Goal: Information Seeking & Learning: Check status

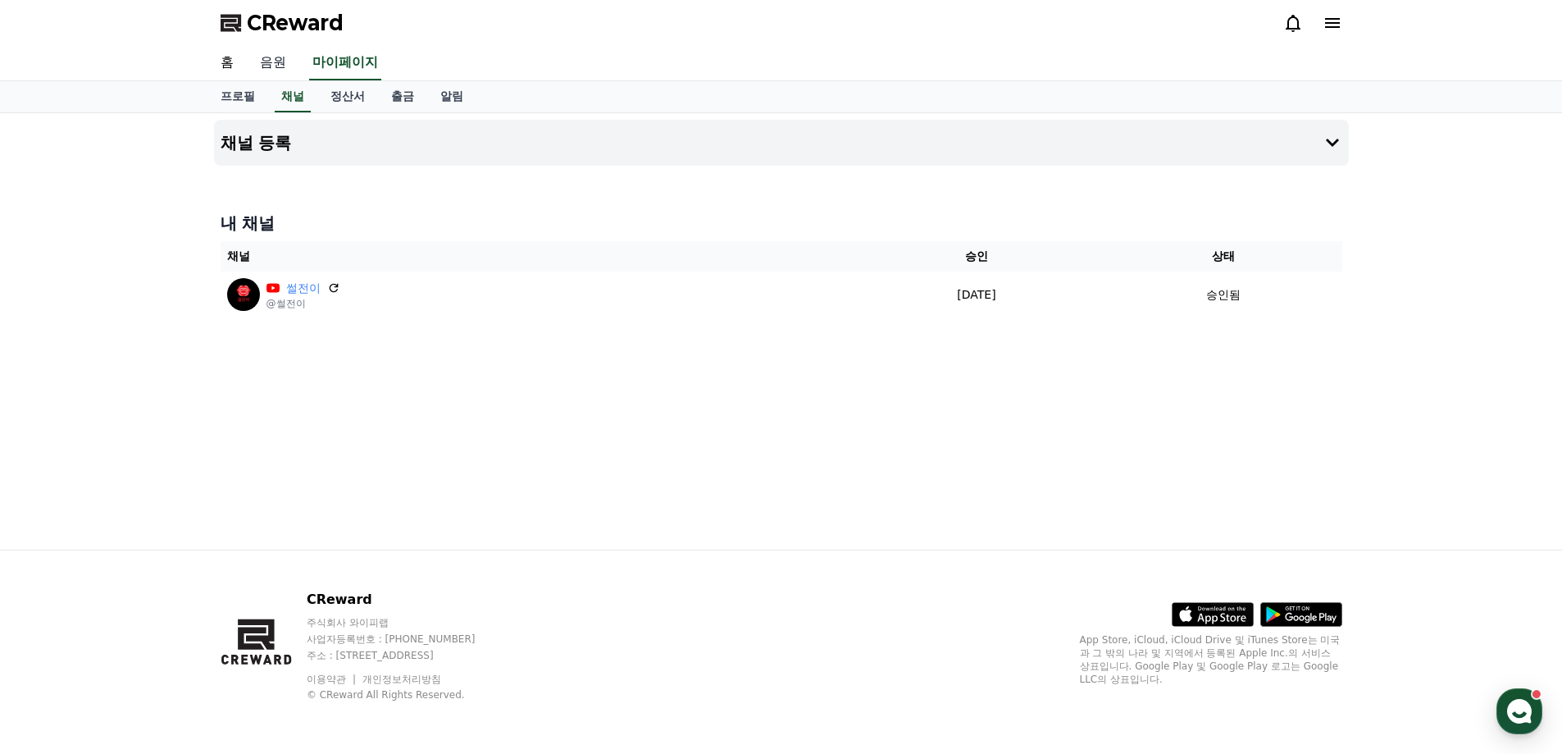
click at [282, 62] on link "음원" at bounding box center [273, 63] width 52 height 34
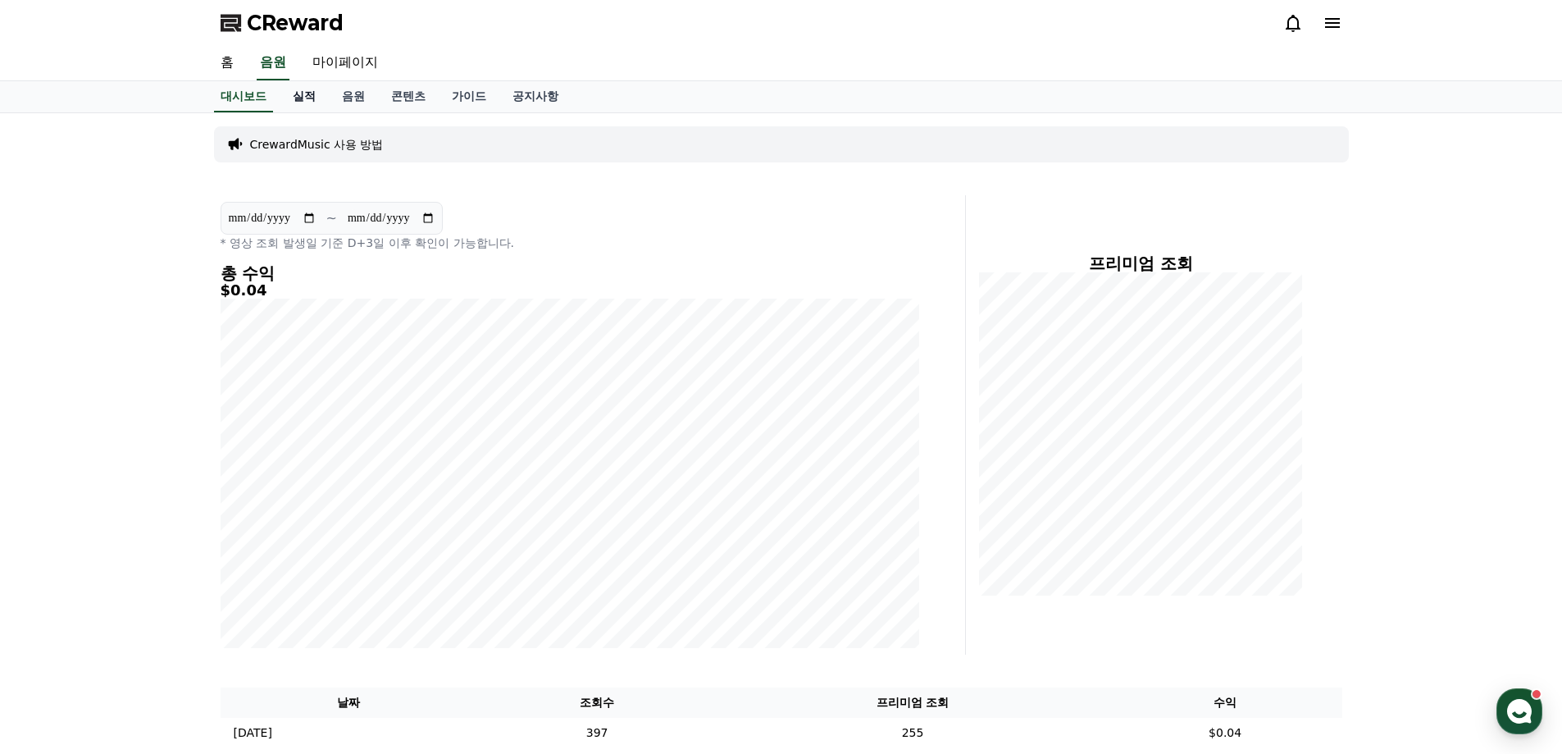
click at [306, 103] on link "실적" at bounding box center [304, 96] width 49 height 31
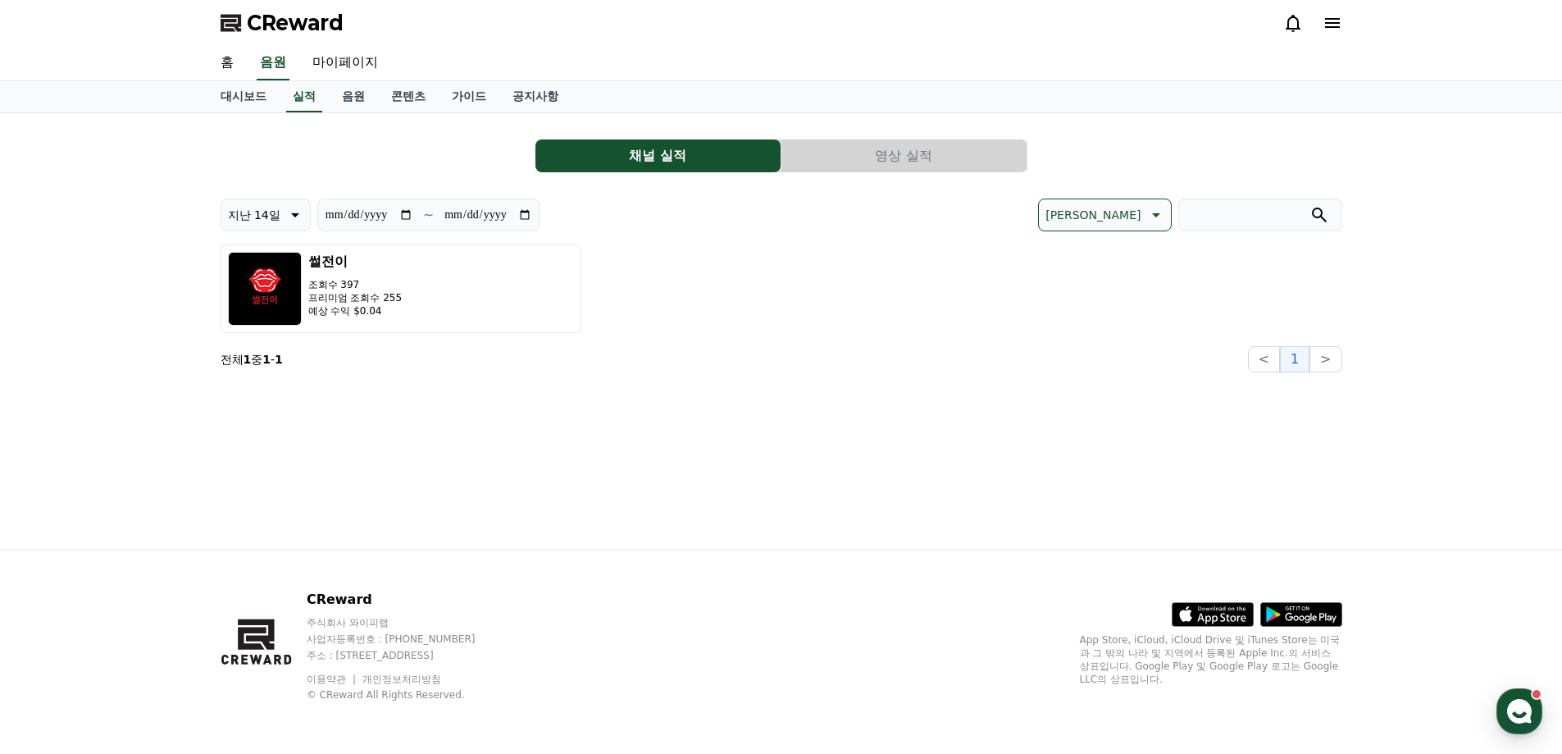
click at [921, 165] on button "영상 실적" at bounding box center [904, 155] width 245 height 33
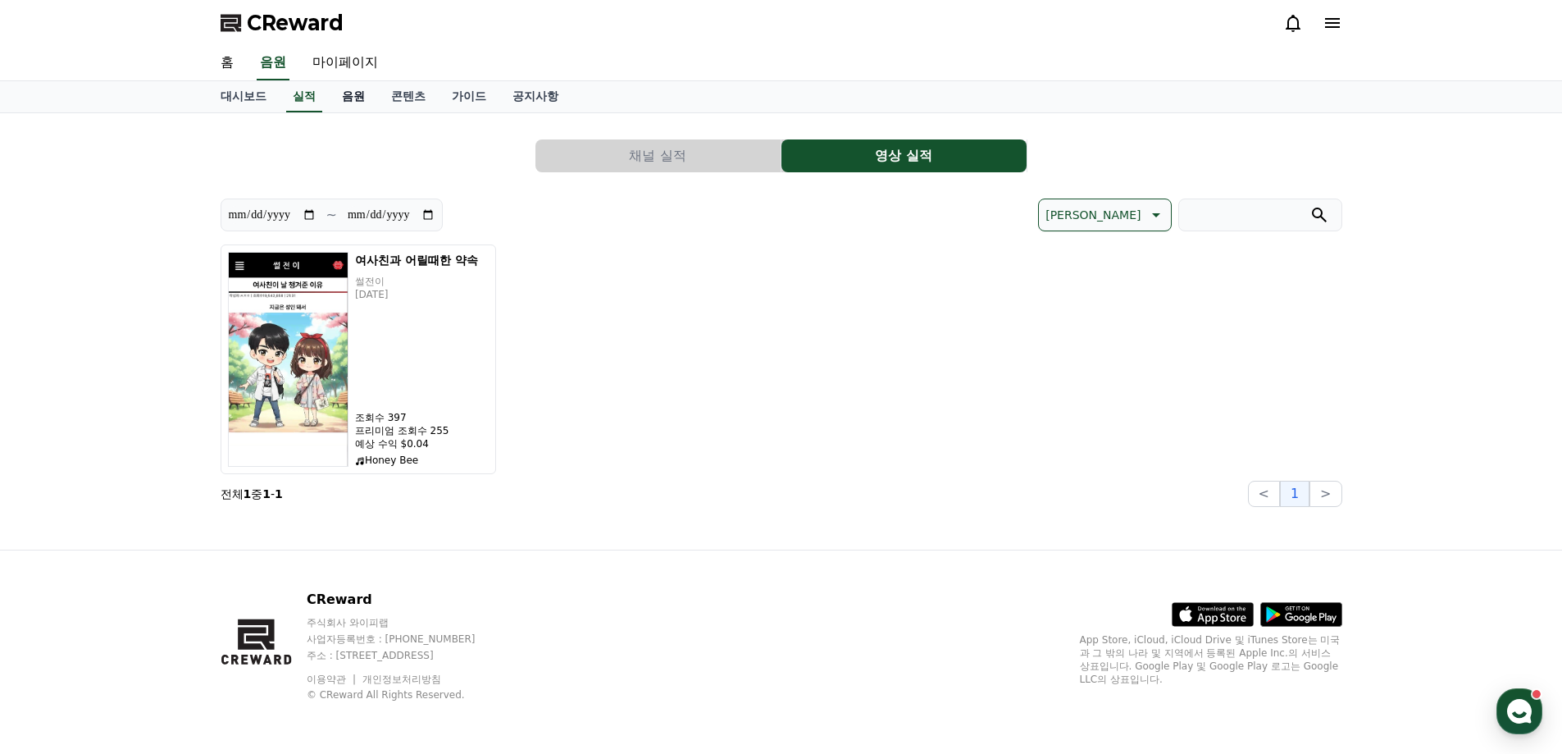
click at [357, 101] on link "음원" at bounding box center [353, 96] width 49 height 31
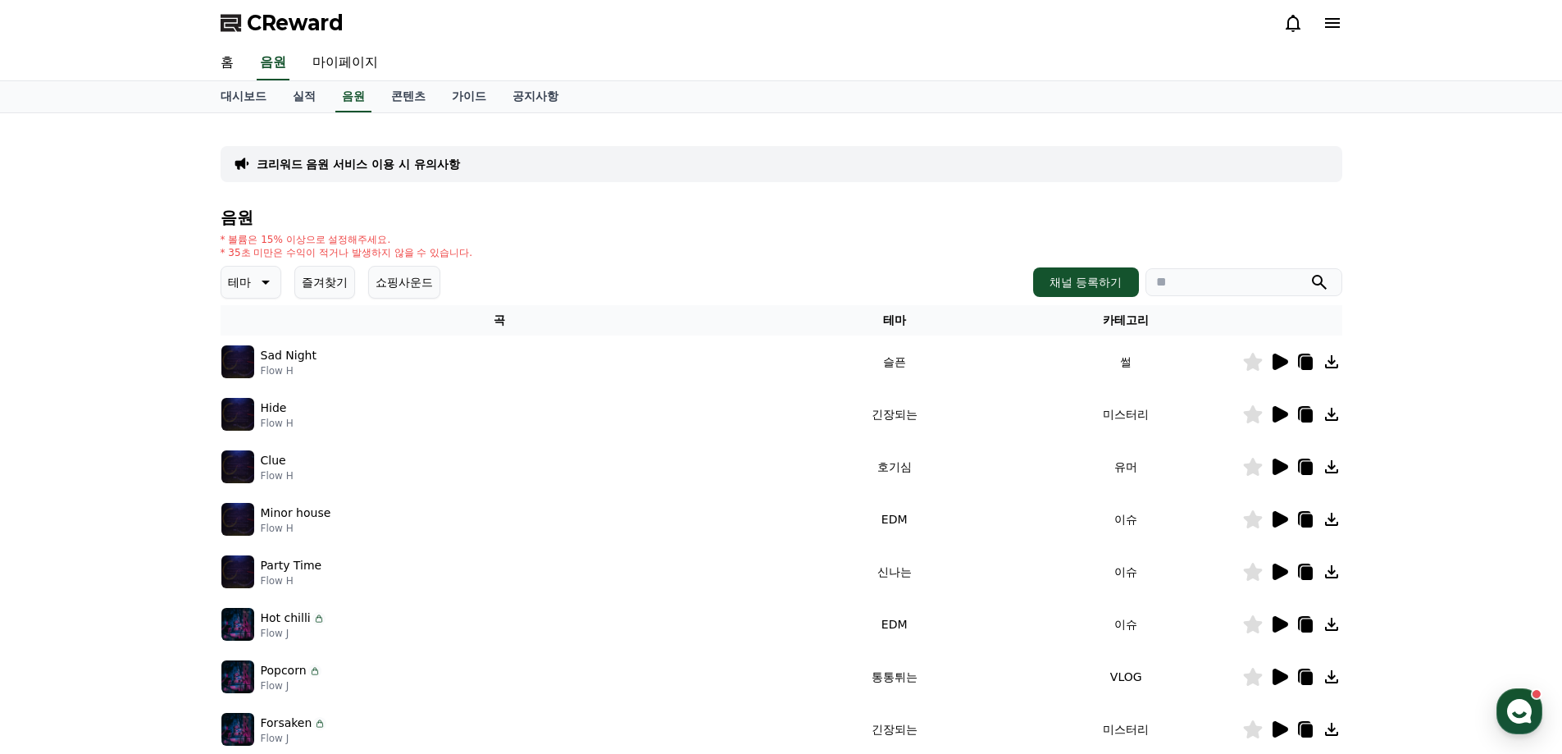
click at [272, 285] on icon at bounding box center [264, 282] width 20 height 20
click at [263, 279] on icon at bounding box center [264, 282] width 20 height 20
click at [262, 424] on button "즐거움" at bounding box center [247, 424] width 48 height 36
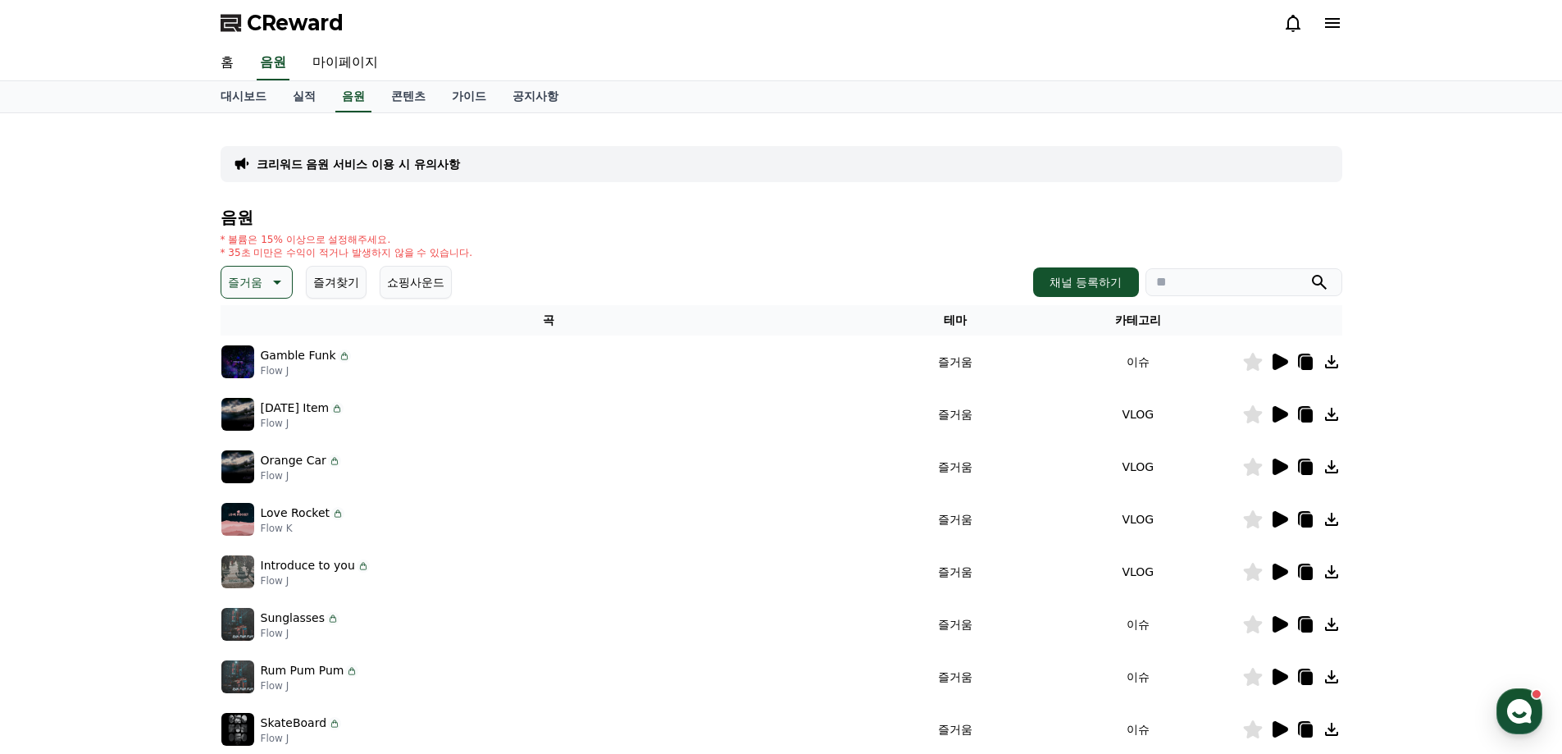
click at [1279, 360] on icon at bounding box center [1281, 362] width 16 height 16
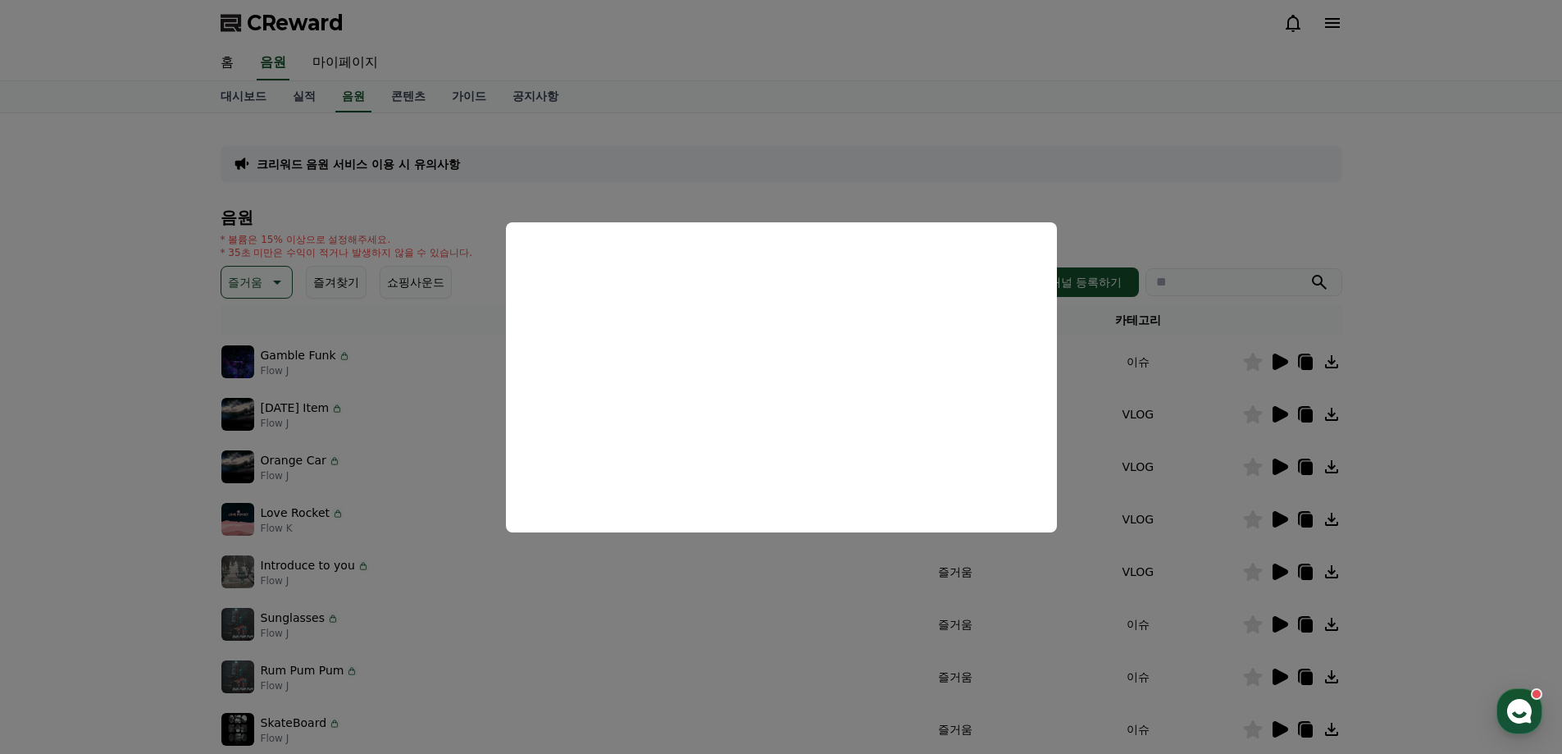
click at [1462, 384] on button "close modal" at bounding box center [781, 377] width 1562 height 754
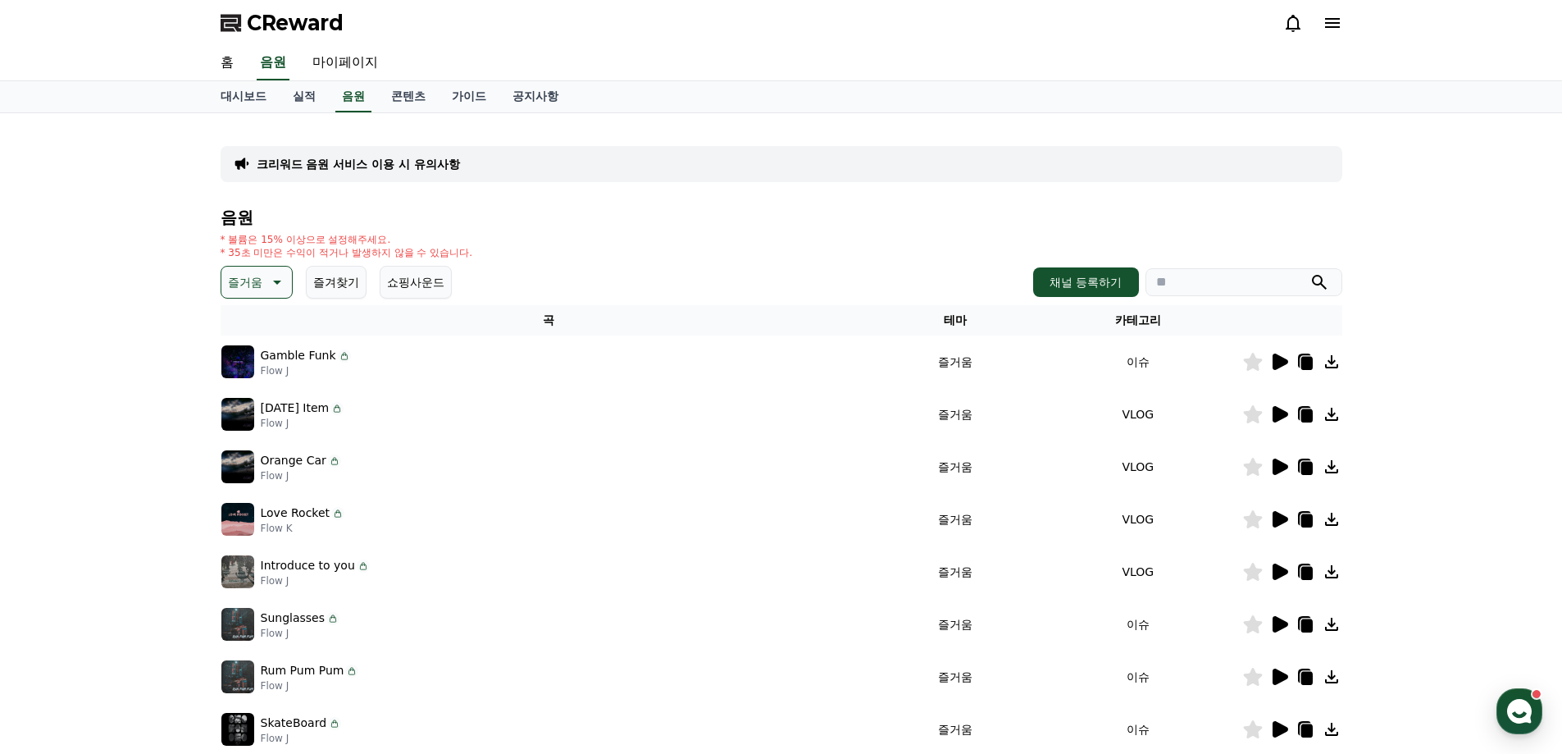
click at [1280, 413] on icon at bounding box center [1281, 414] width 16 height 16
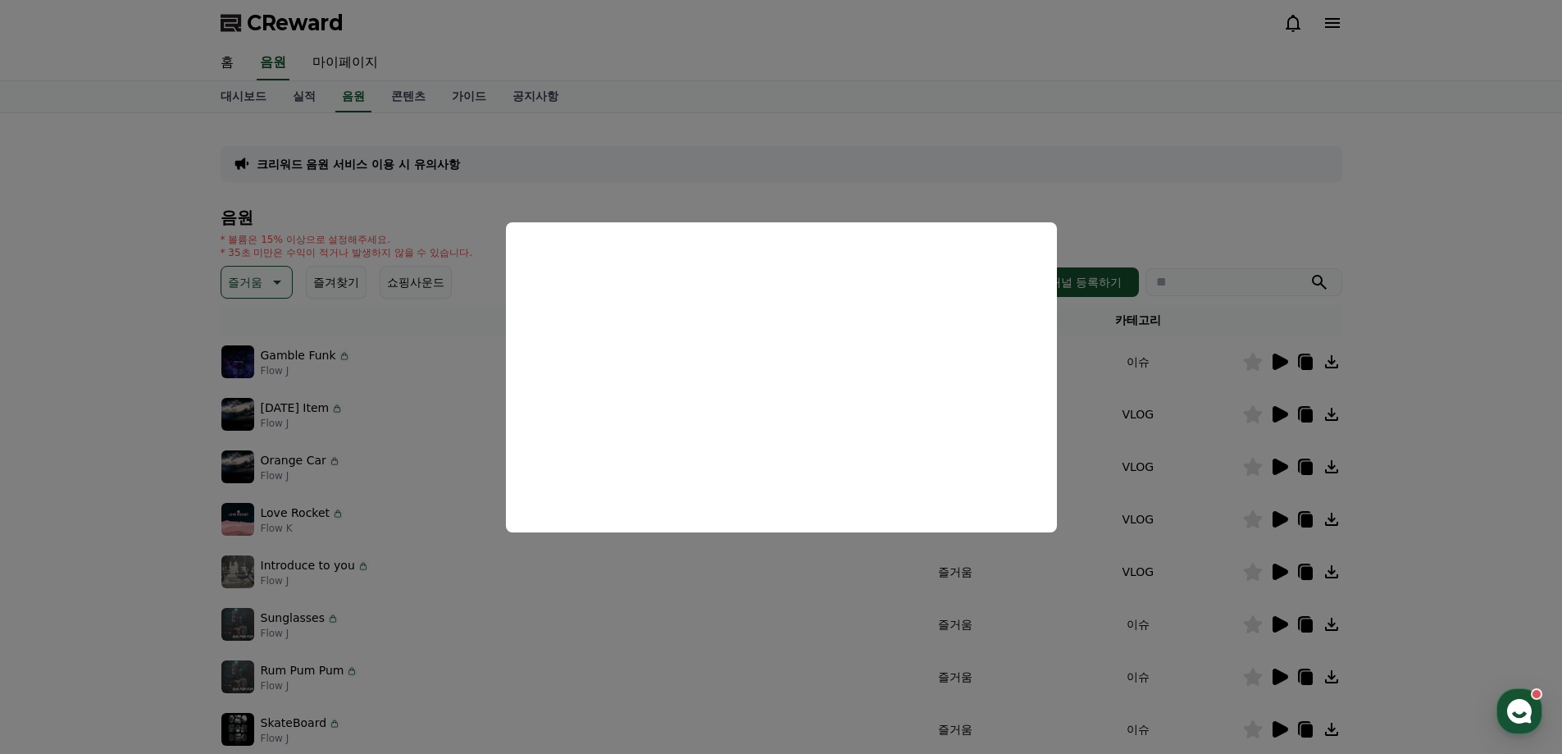
click at [1412, 415] on button "close modal" at bounding box center [781, 377] width 1562 height 754
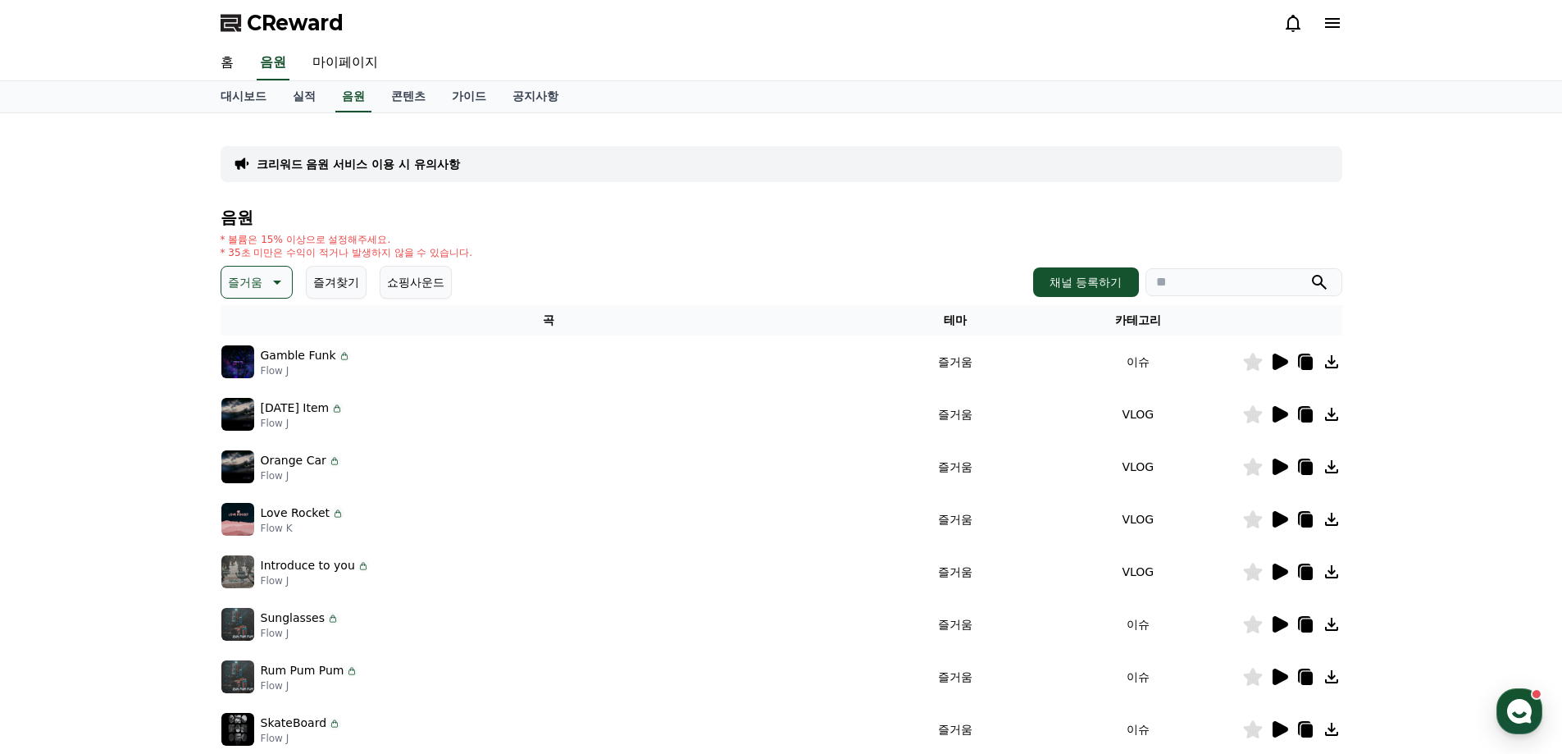
click at [1272, 469] on icon at bounding box center [1280, 467] width 20 height 20
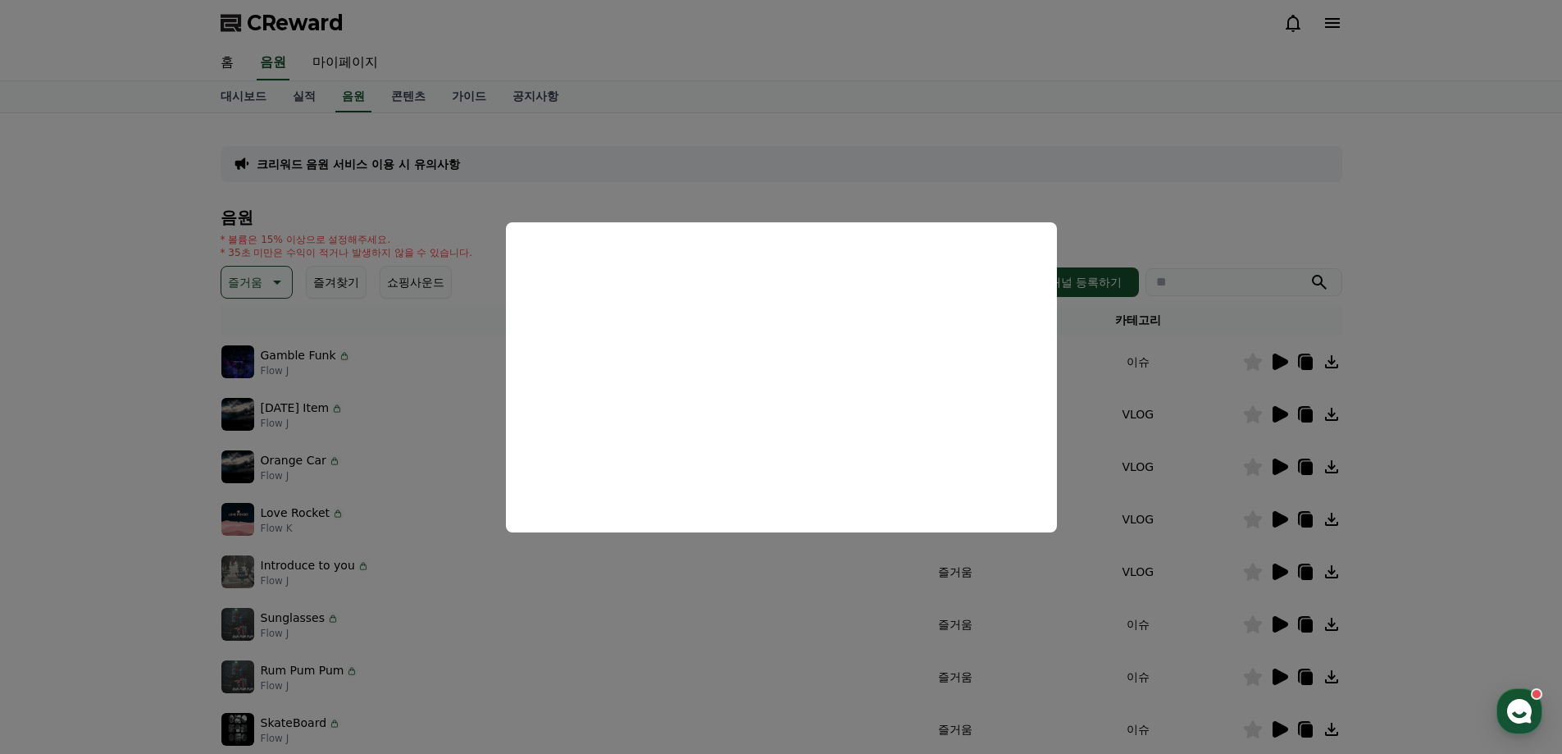
click at [1483, 428] on button "close modal" at bounding box center [781, 377] width 1562 height 754
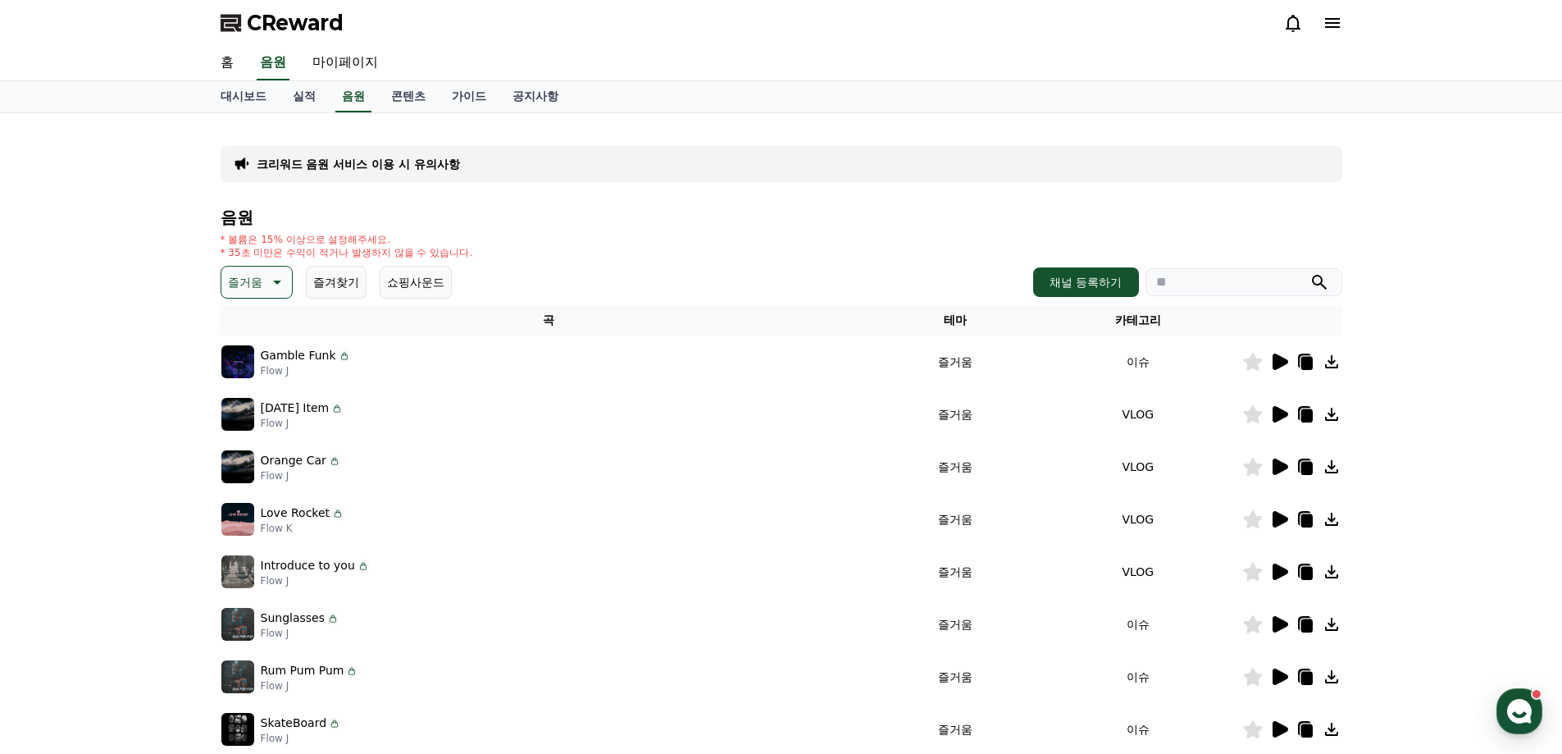
click at [1275, 518] on icon at bounding box center [1281, 519] width 16 height 16
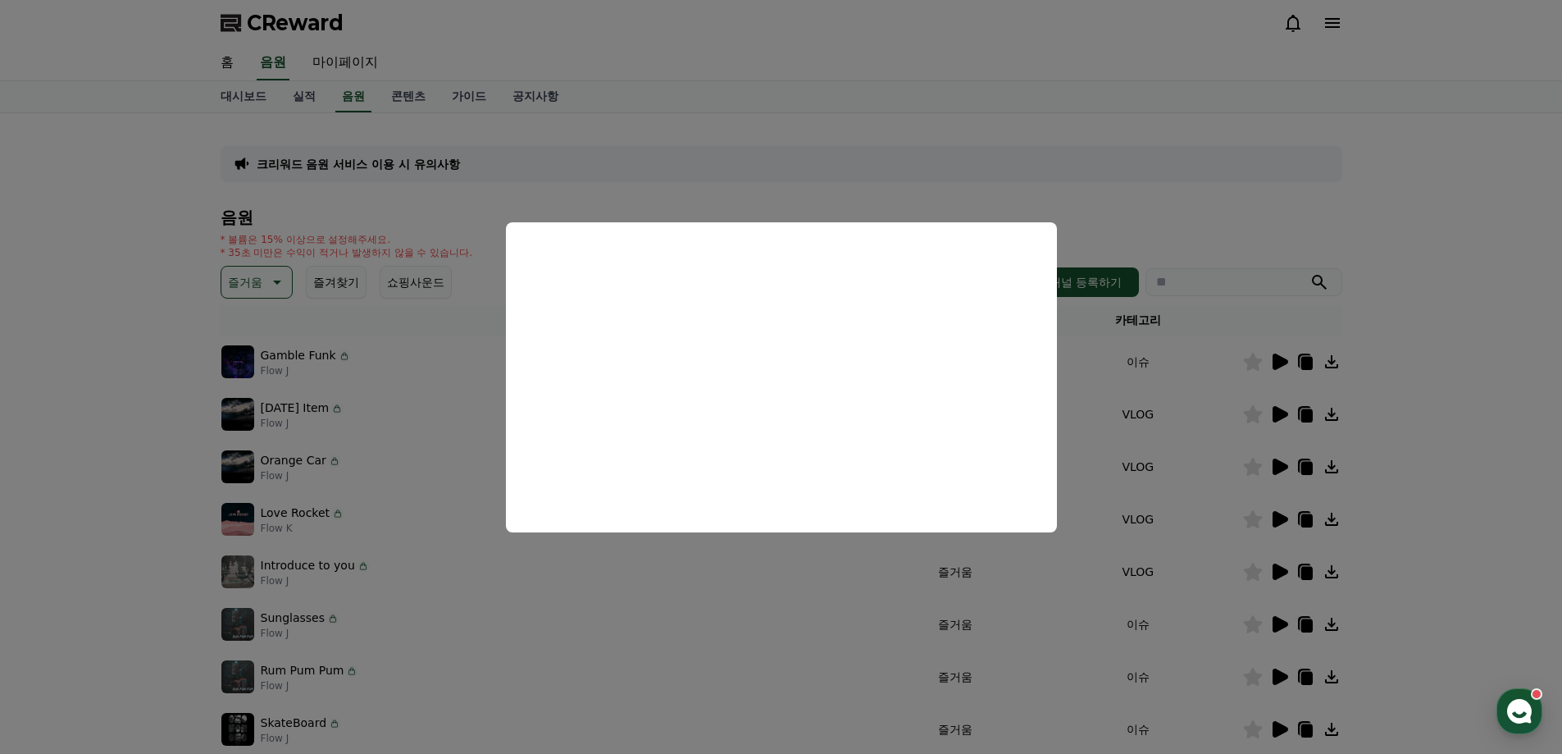
click at [1426, 458] on button "close modal" at bounding box center [781, 377] width 1562 height 754
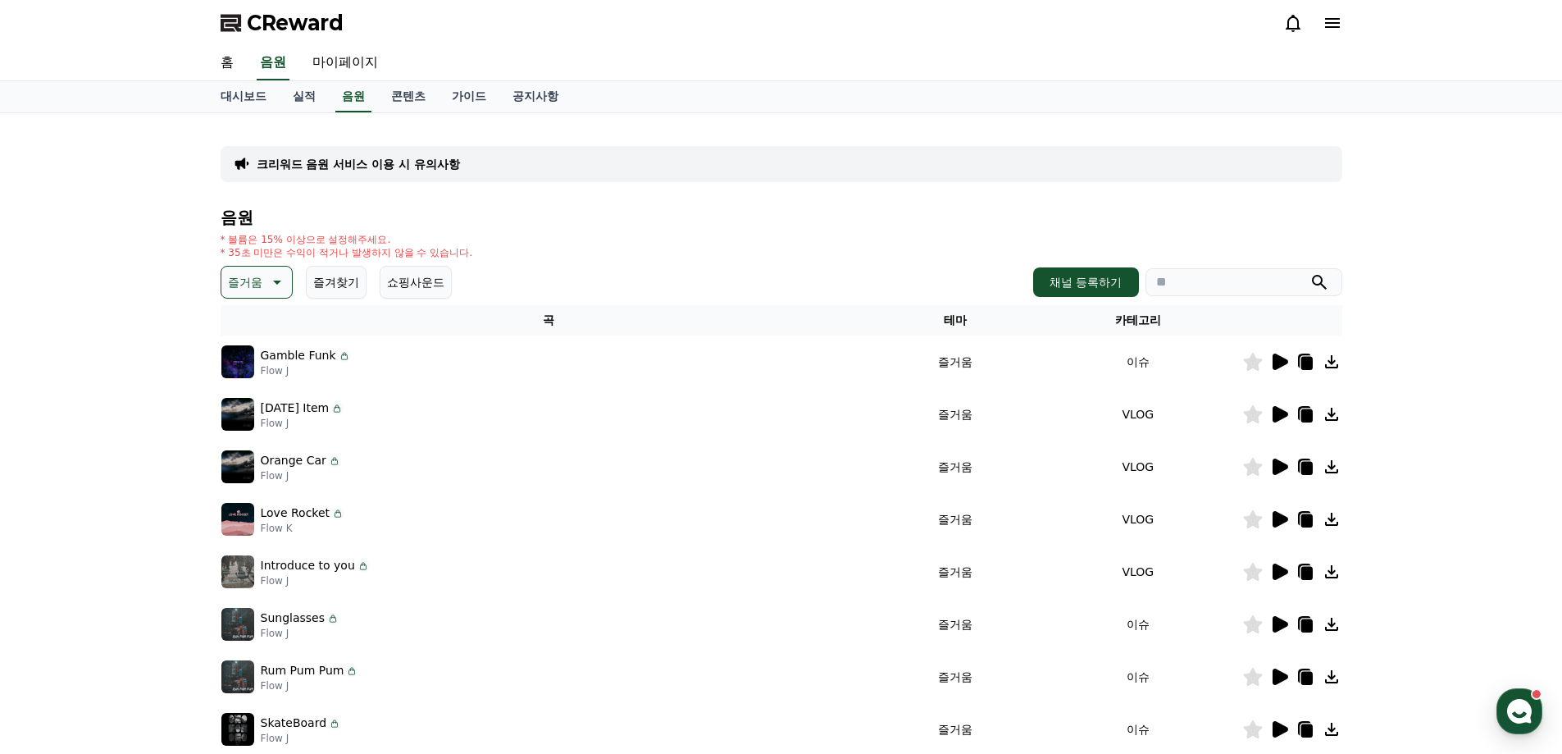
click at [1250, 518] on icon at bounding box center [1252, 519] width 19 height 18
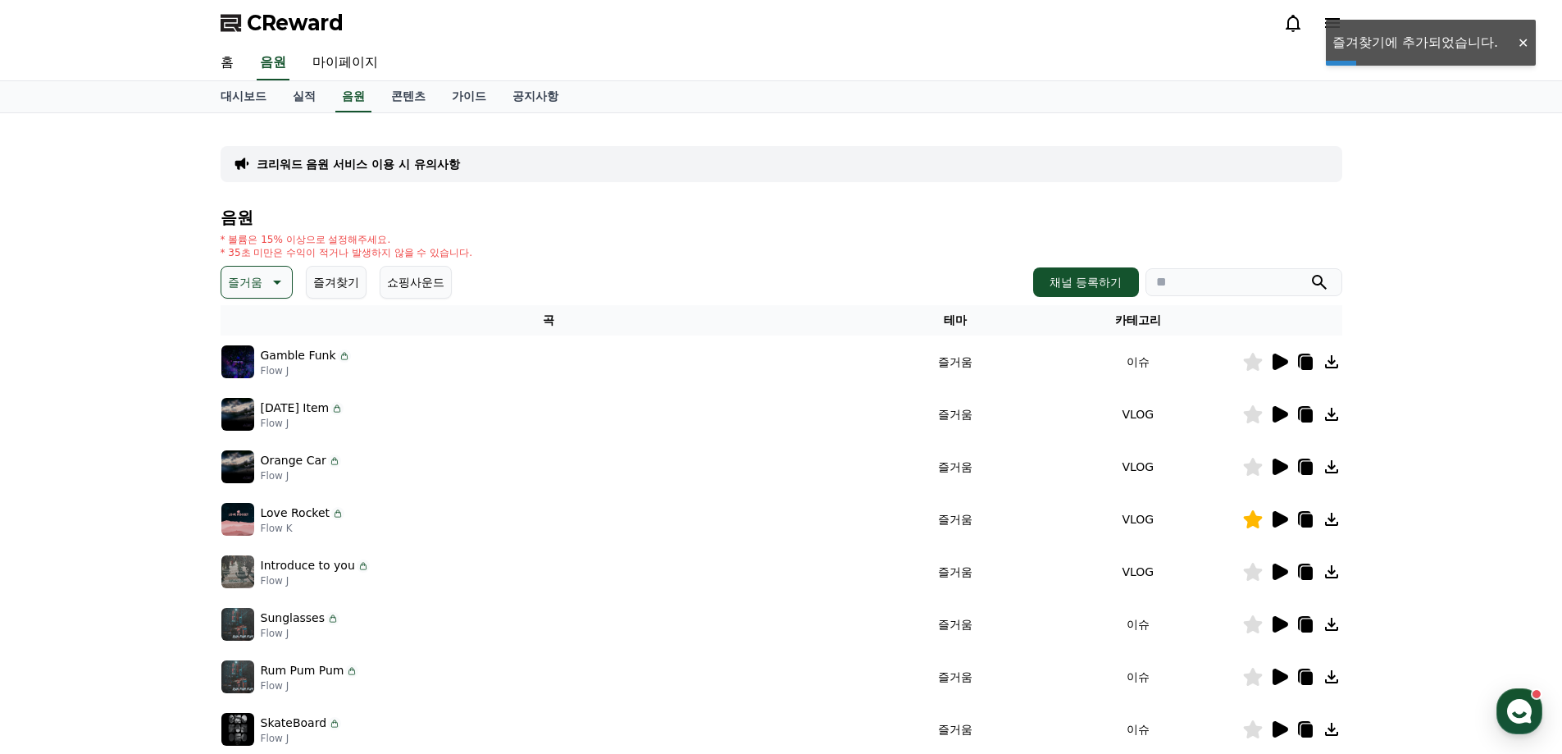
click at [1334, 516] on icon at bounding box center [1332, 519] width 20 height 20
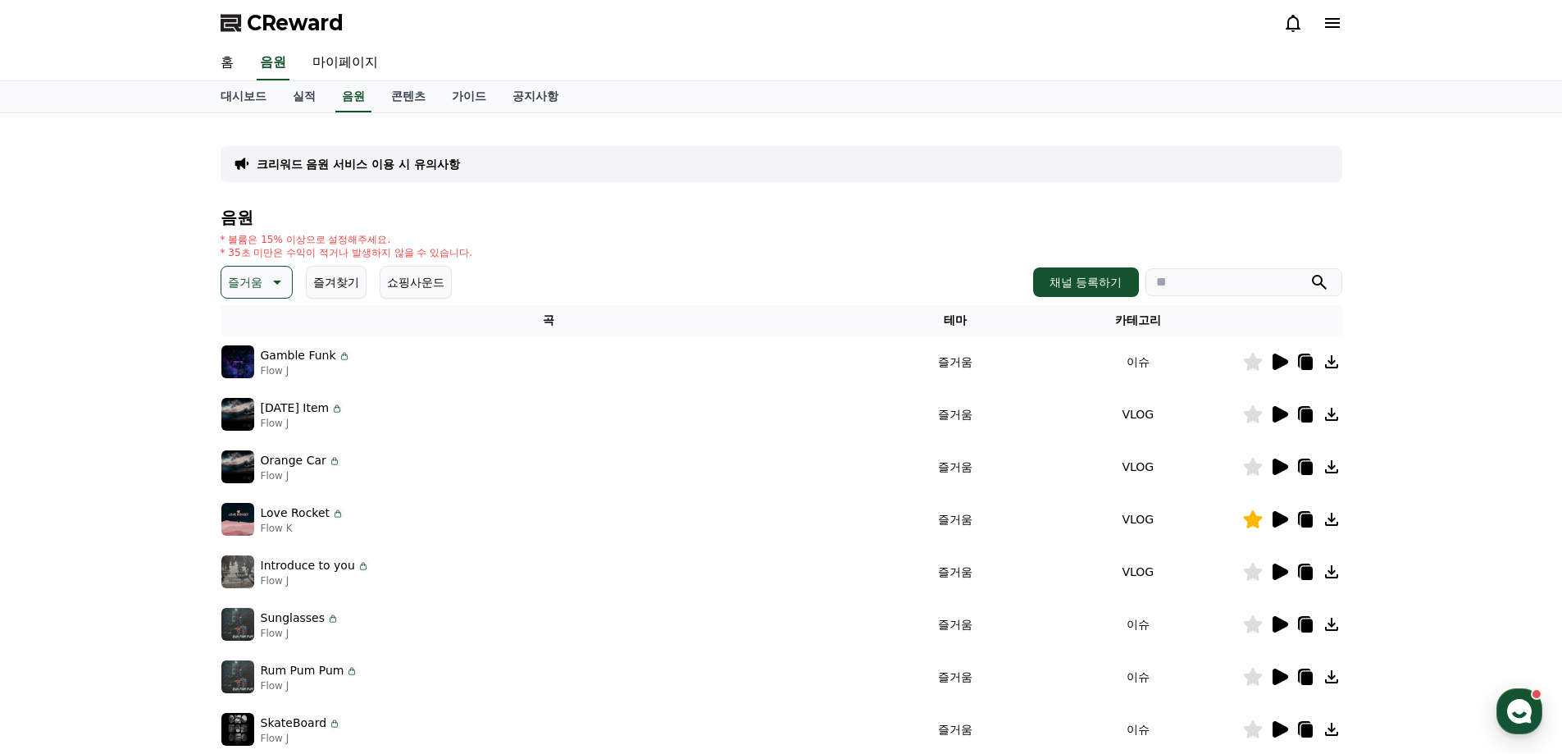
click at [1309, 517] on icon at bounding box center [1306, 520] width 11 height 13
click at [469, 99] on link "가이드" at bounding box center [469, 96] width 61 height 31
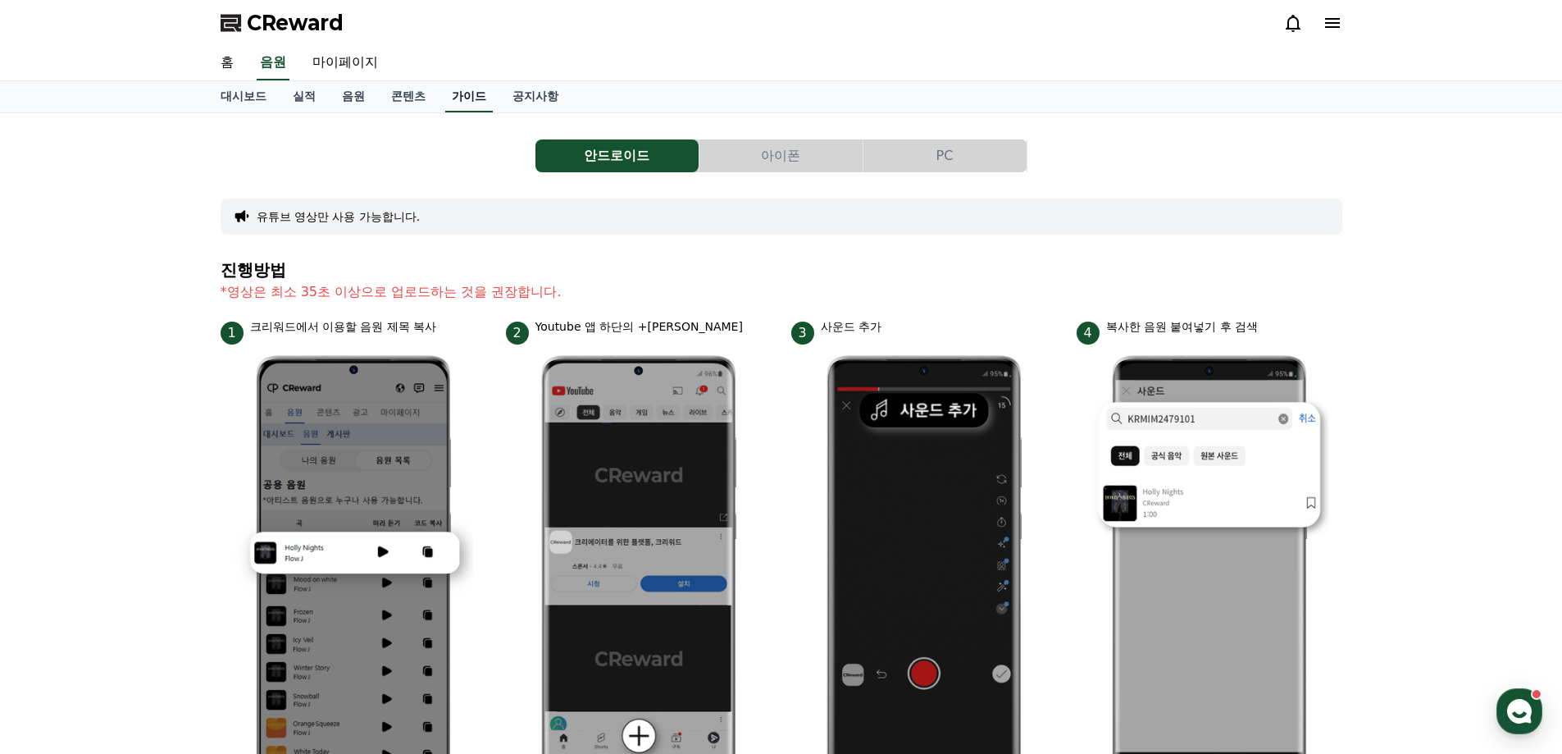
click at [468, 98] on link "가이드" at bounding box center [469, 96] width 48 height 31
click at [530, 91] on link "공지사항" at bounding box center [535, 96] width 72 height 31
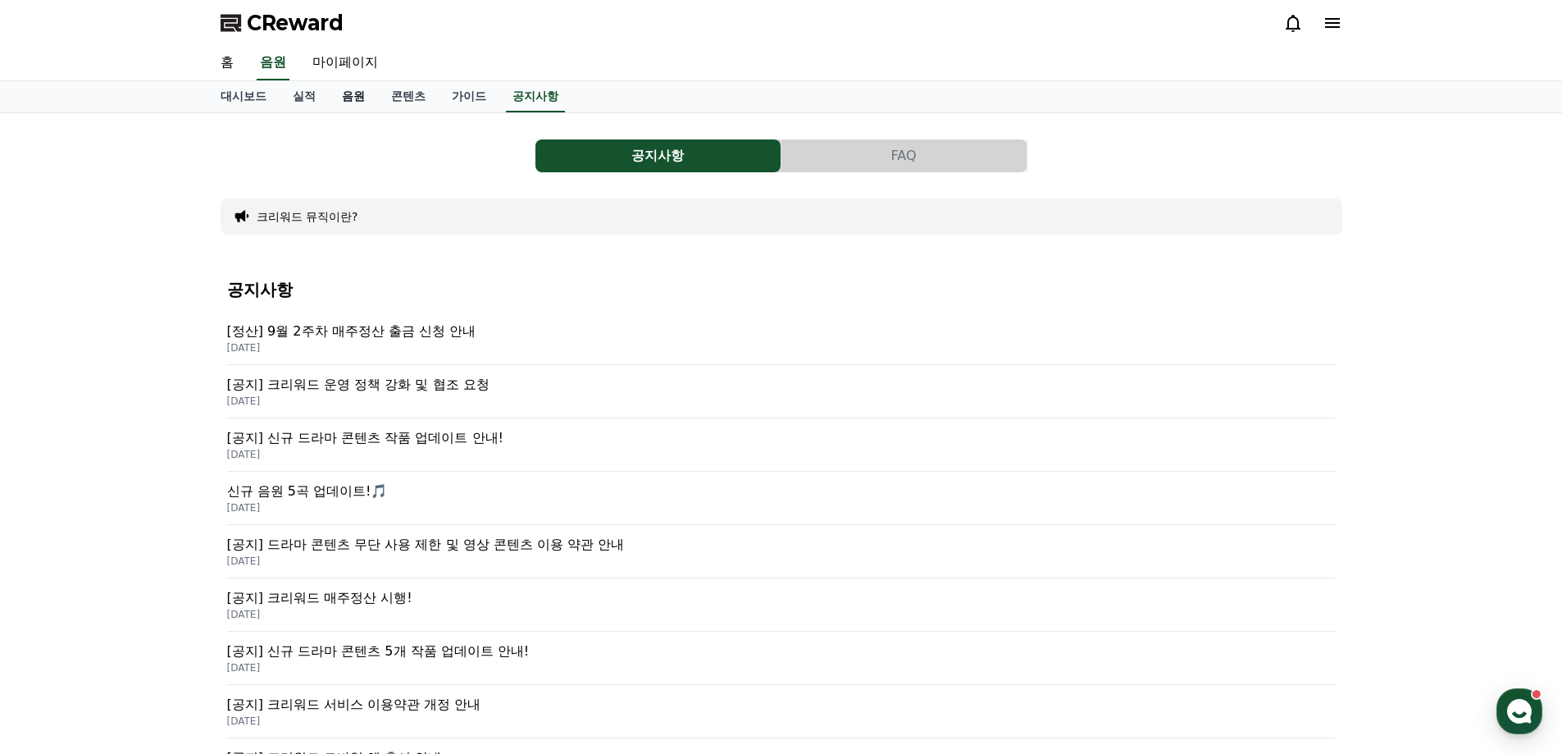
click at [347, 103] on link "음원" at bounding box center [353, 96] width 49 height 31
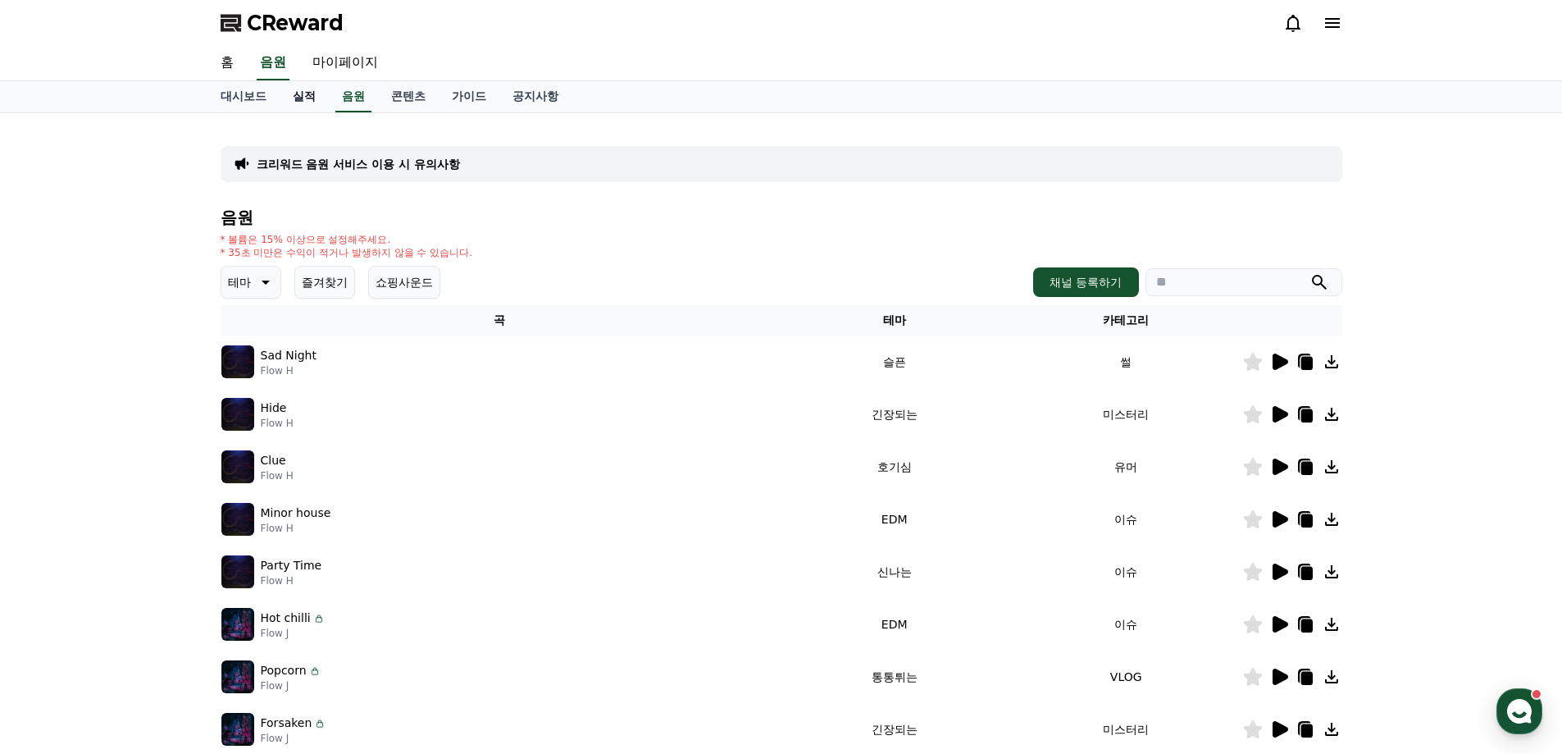
click at [308, 92] on link "실적" at bounding box center [304, 96] width 49 height 31
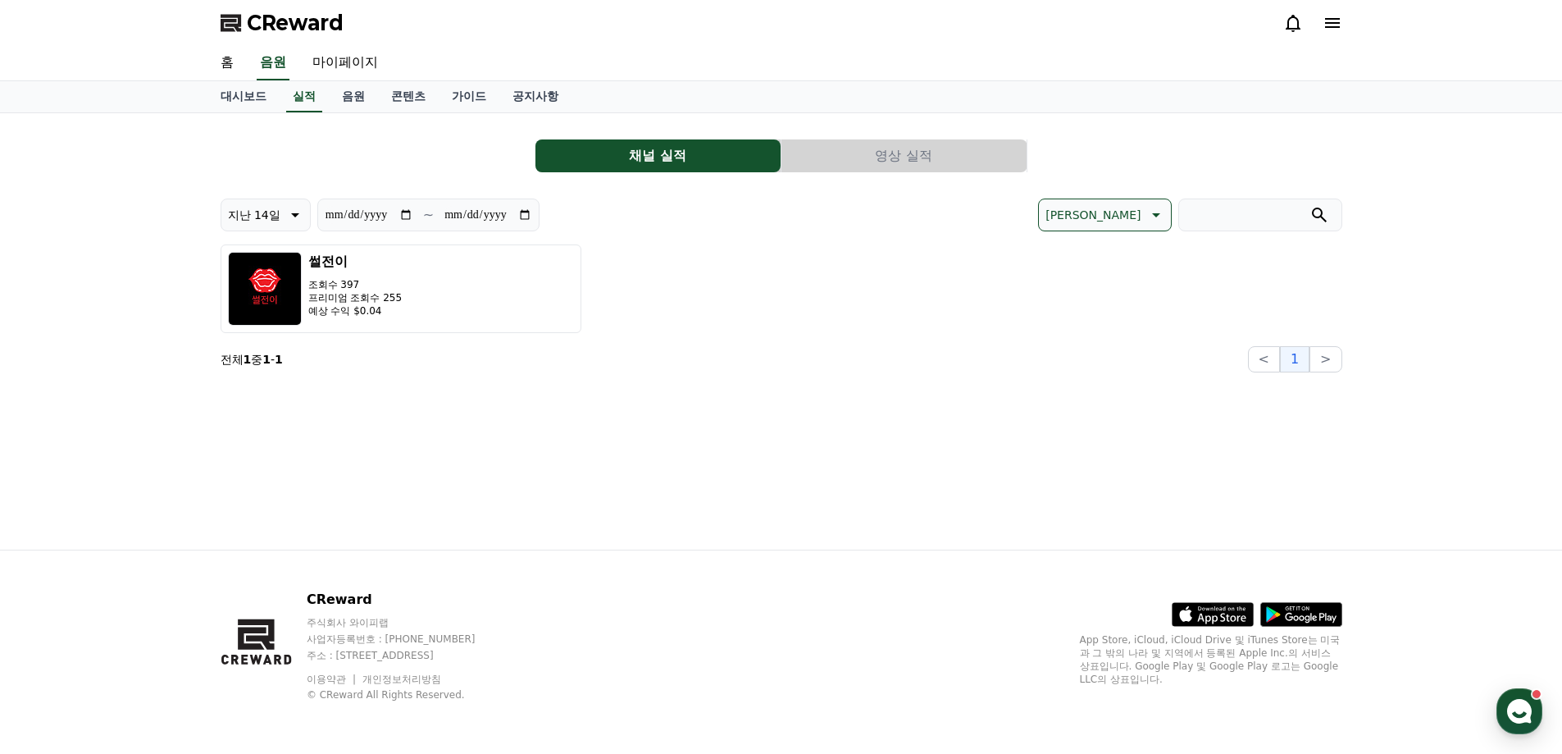
click at [830, 139] on div "**********" at bounding box center [782, 249] width 1122 height 246
click at [867, 168] on button "영상 실적" at bounding box center [904, 155] width 245 height 33
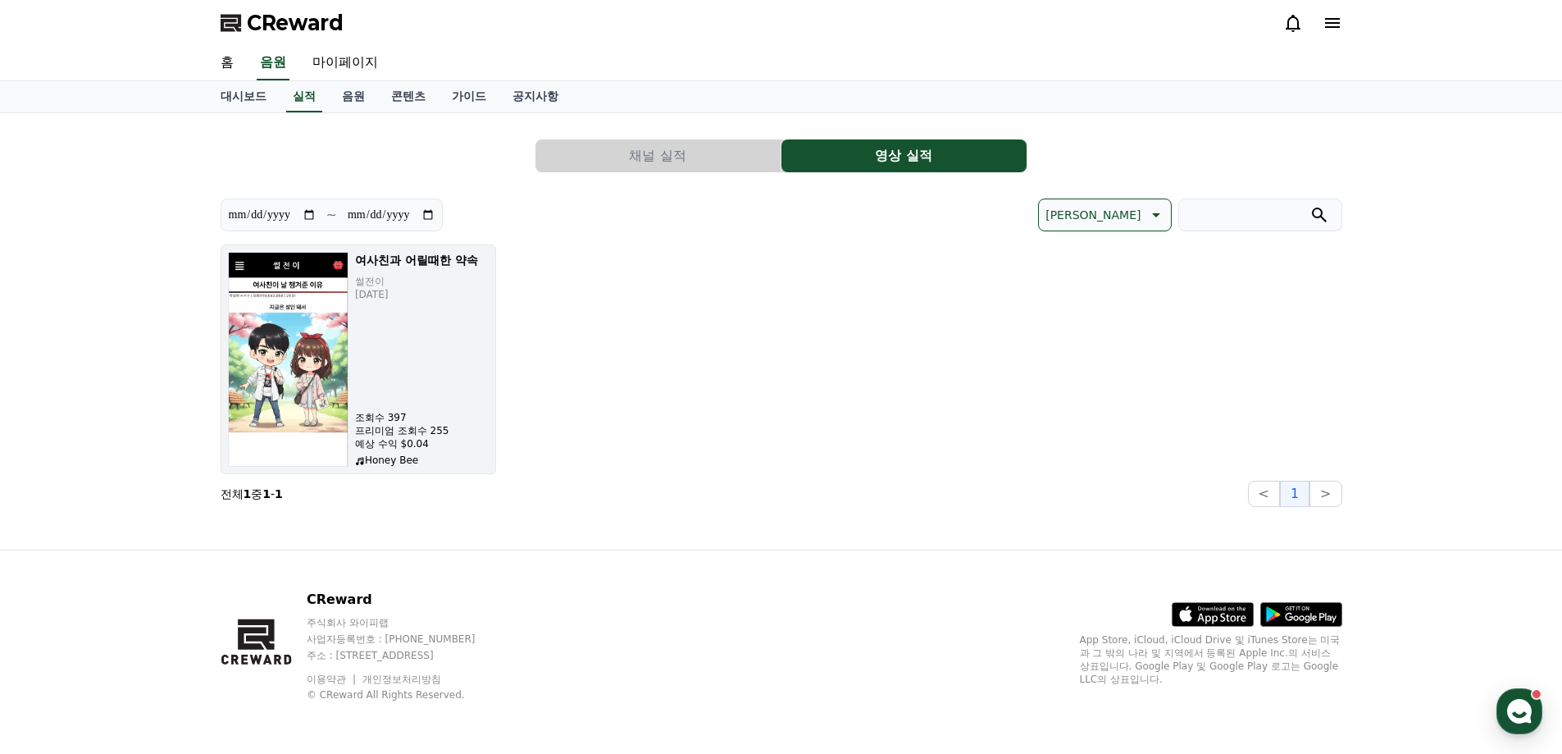
click at [372, 307] on div "여사친과 어릴때한 약속 썰전이 2025-09-16 조회수 397 프리미엄 조회수 255 예상 수익 $0.04 Honey Bee" at bounding box center [422, 359] width 134 height 215
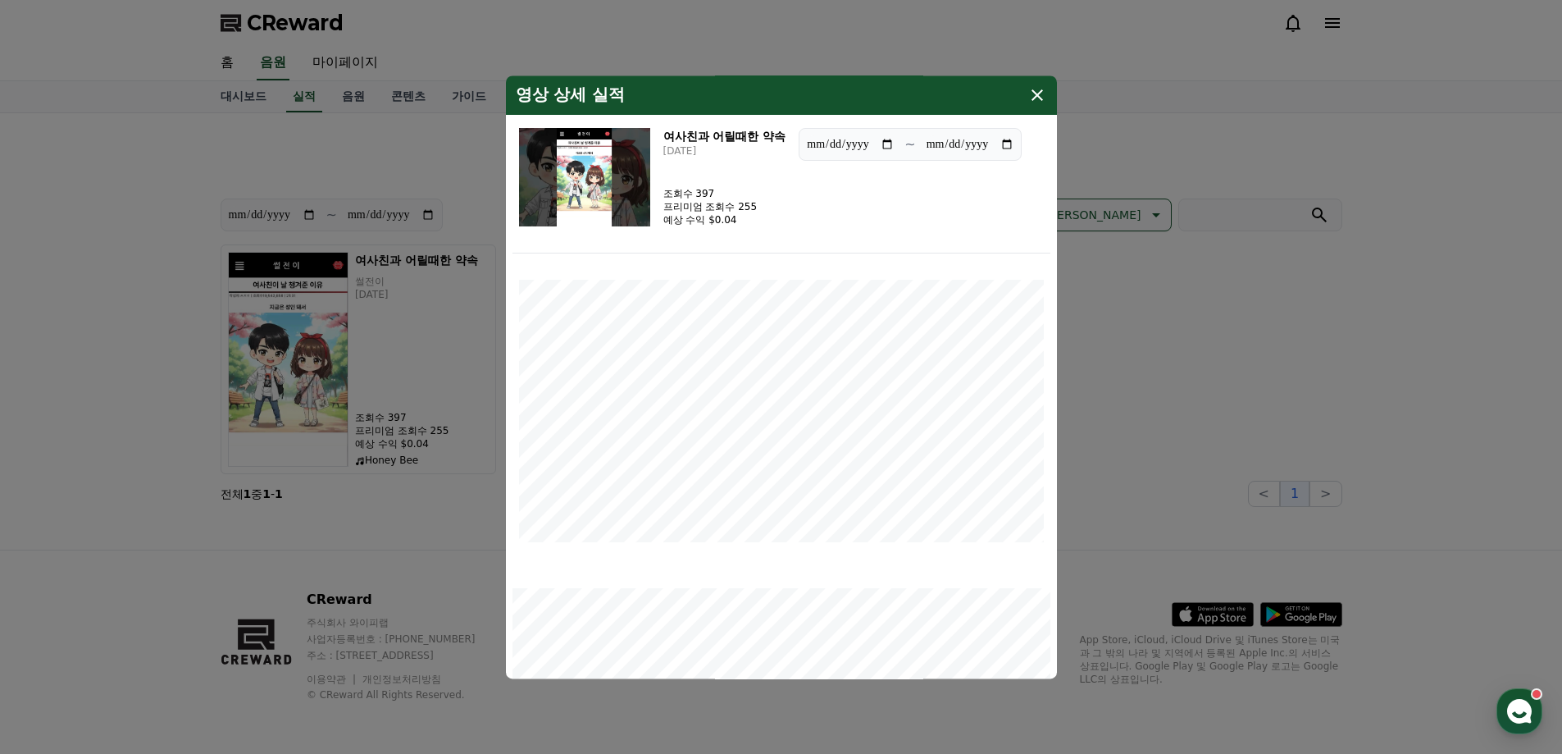
click at [1033, 92] on icon "modal" at bounding box center [1038, 95] width 20 height 20
